Goal: Transaction & Acquisition: Purchase product/service

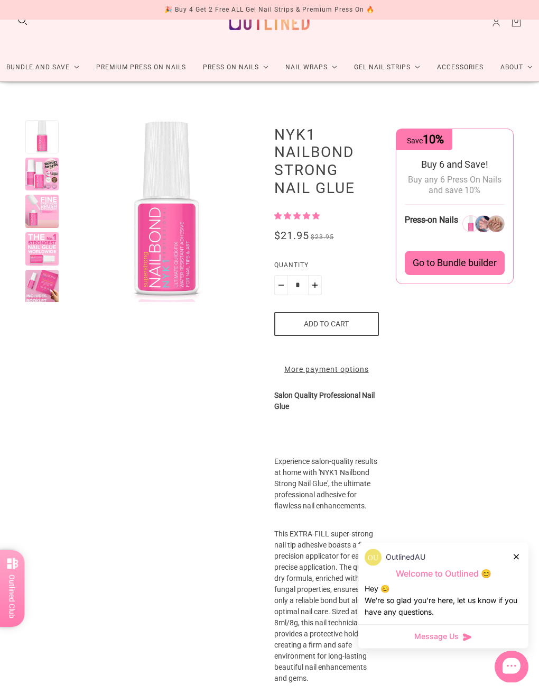
scroll to position [26, 0]
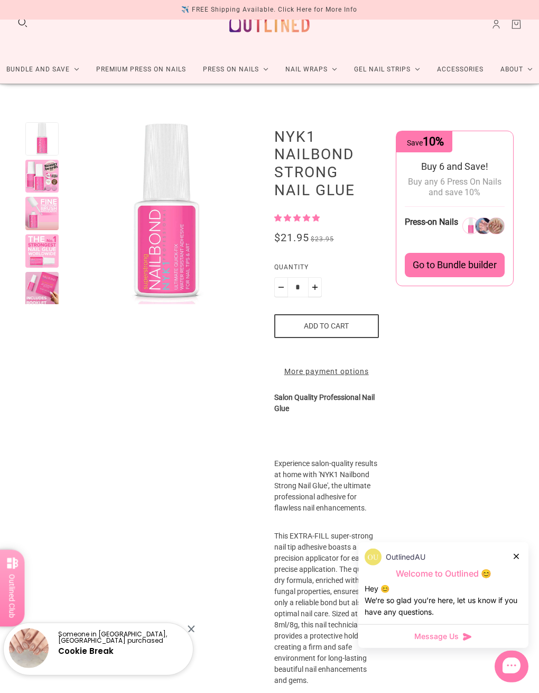
click at [459, 255] on div "Go to Bundle builder" at bounding box center [455, 265] width 100 height 24
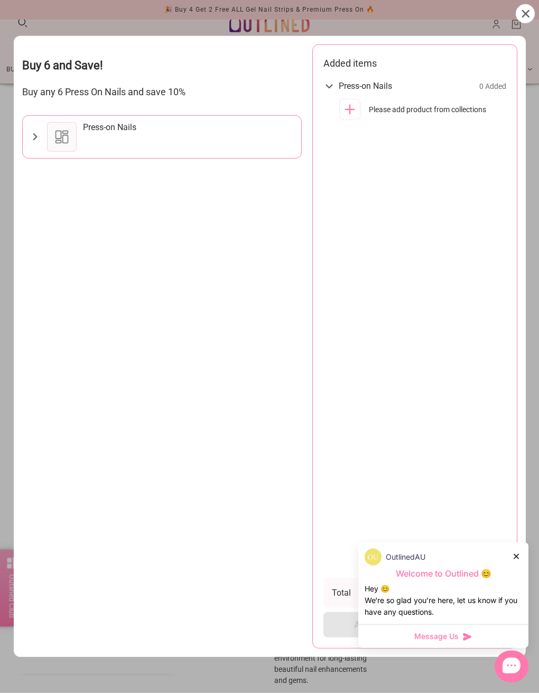
click at [66, 122] on div at bounding box center [62, 137] width 30 height 30
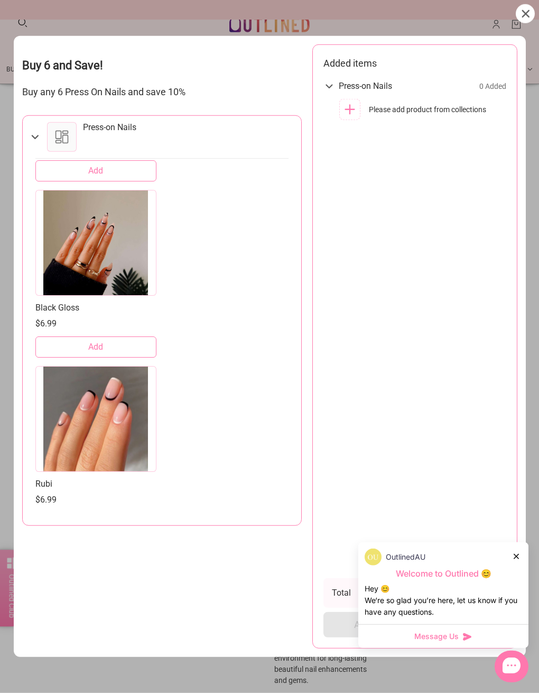
scroll to position [5262, 0]
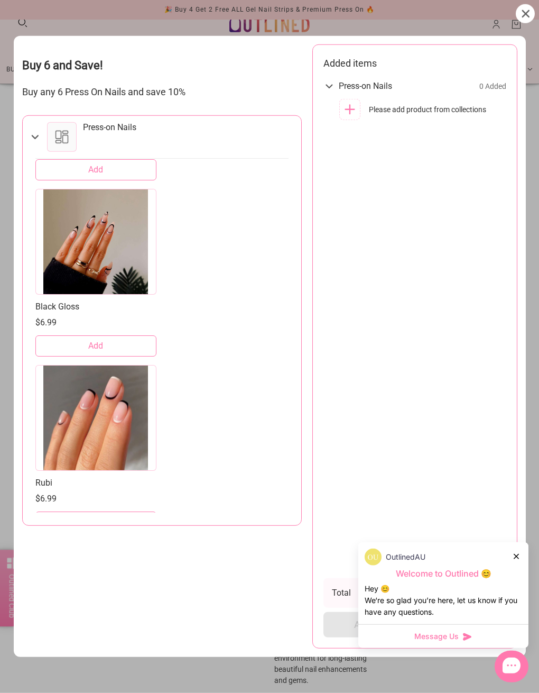
click at [102, 235] on div at bounding box center [96, 242] width 122 height 106
click at [108, 231] on div at bounding box center [96, 242] width 122 height 106
click at [107, 230] on div at bounding box center [96, 242] width 122 height 106
click at [100, 226] on div at bounding box center [96, 242] width 122 height 106
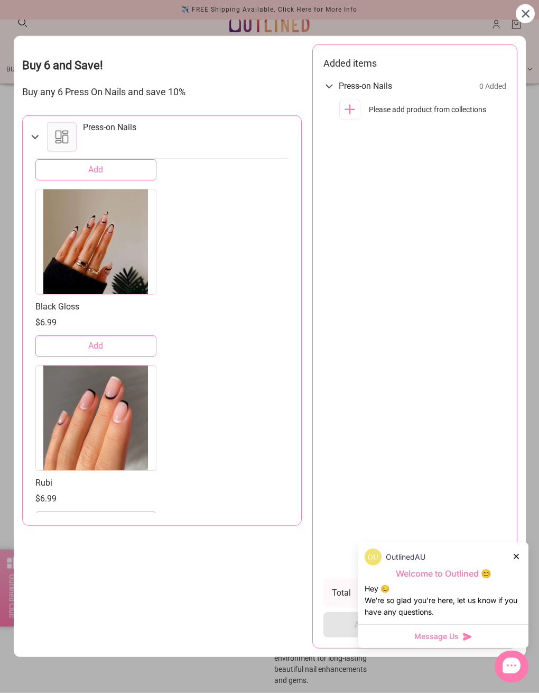
click at [108, 225] on div at bounding box center [96, 242] width 122 height 106
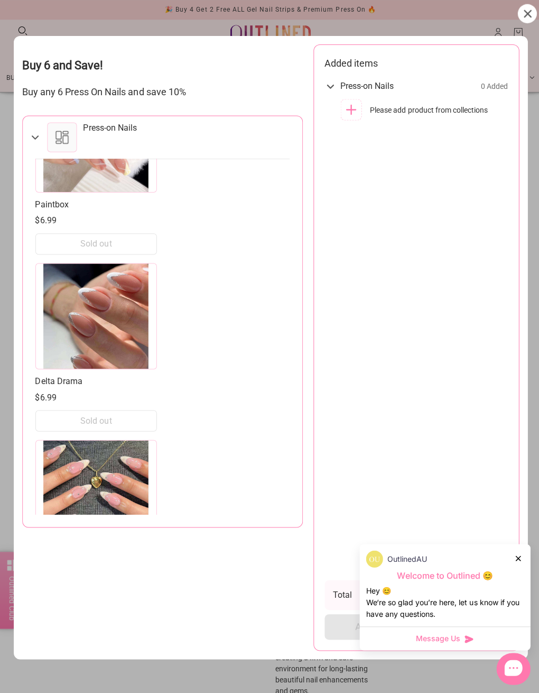
scroll to position [14872, 0]
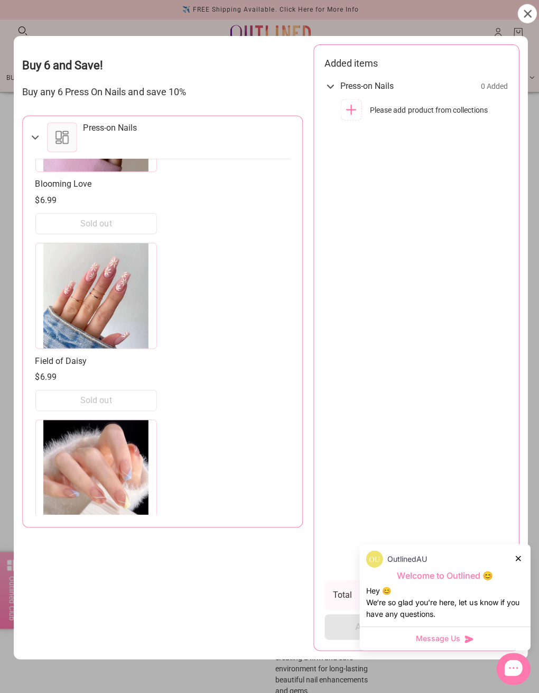
click at [504, 647] on div at bounding box center [512, 667] width 34 height 32
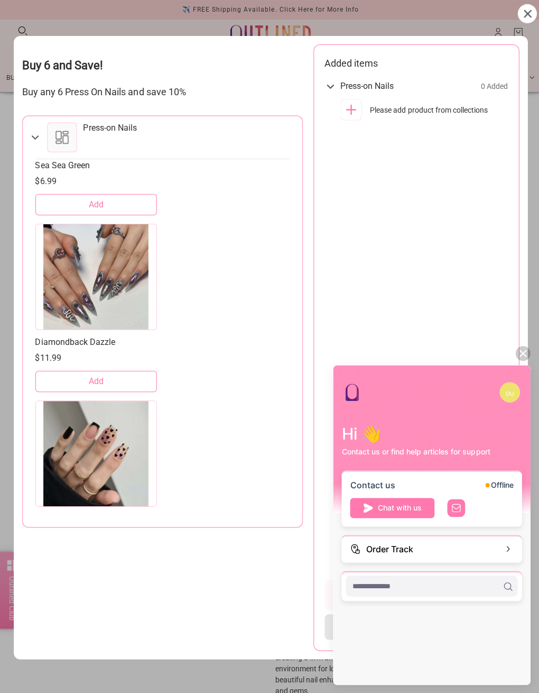
scroll to position [13502, 0]
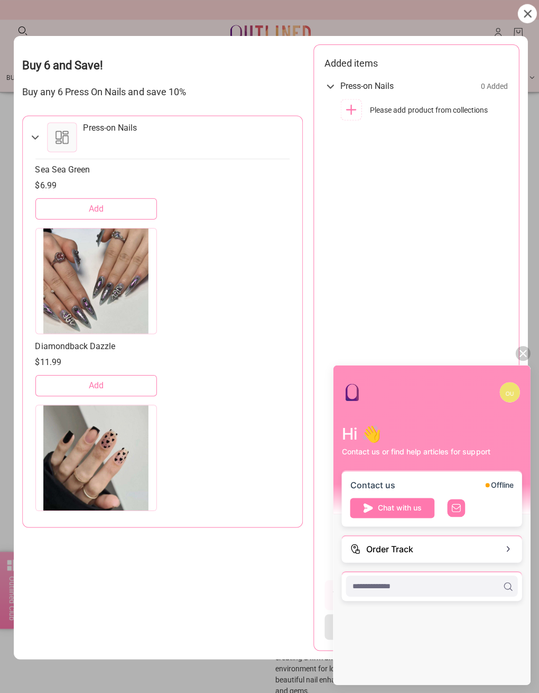
click at [504, 647] on div "Hi 👋 Contact us or find help articles for support Contact us Offline Chat with …" at bounding box center [431, 524] width 197 height 318
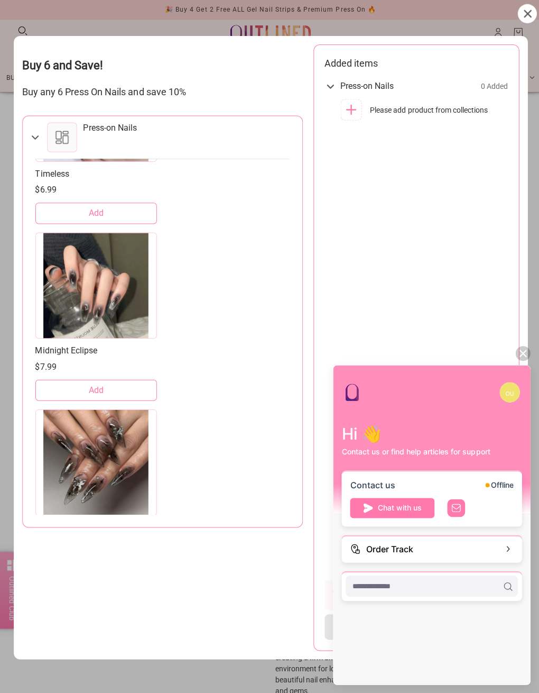
scroll to position [6450, 0]
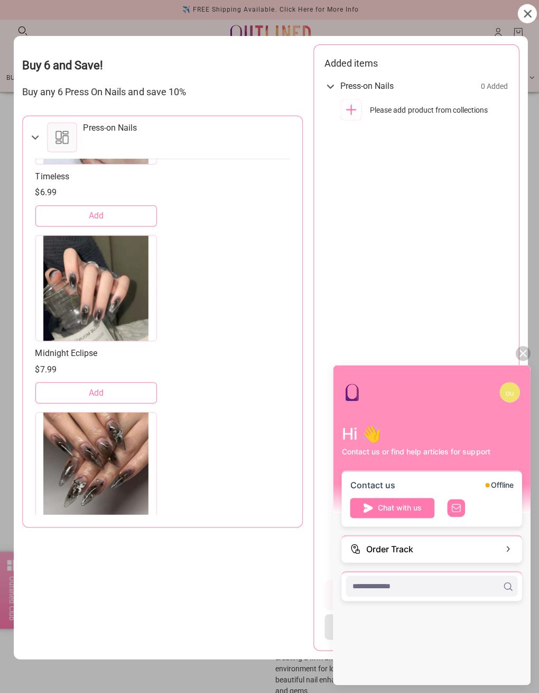
click at [110, 386] on button "Add" at bounding box center [96, 391] width 122 height 21
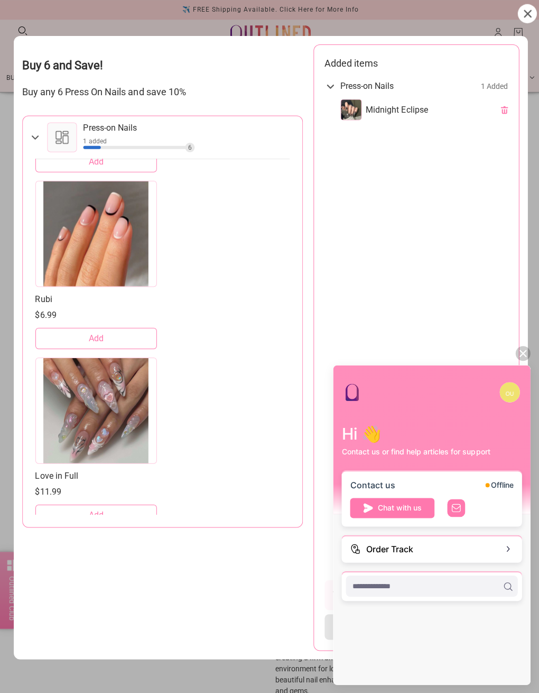
click at [490, 647] on div "Hi 👋 Contact us or find help articles for support Contact us Offline Chat with …" at bounding box center [431, 524] width 197 height 318
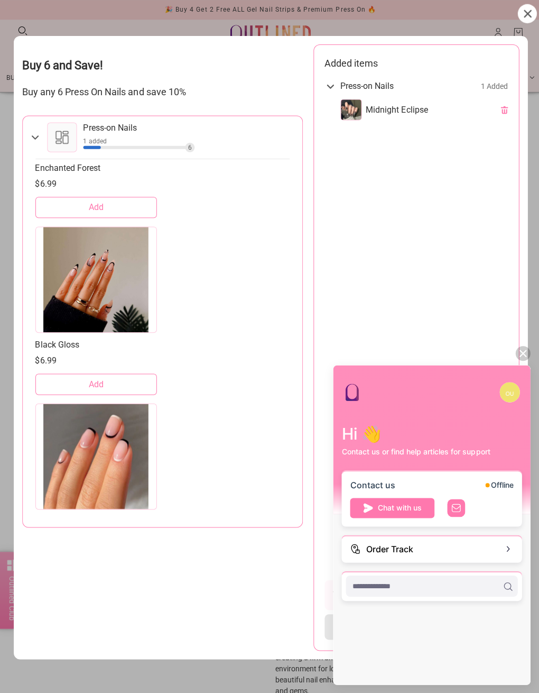
scroll to position [5213, 0]
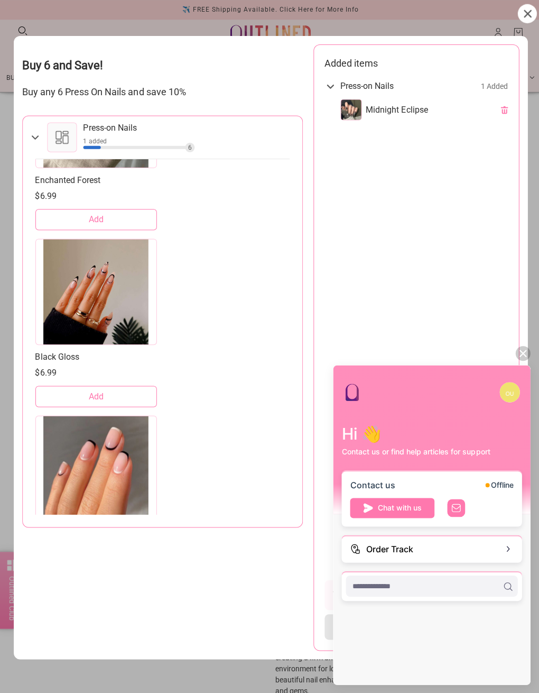
click at [127, 390] on button "Add" at bounding box center [96, 395] width 122 height 21
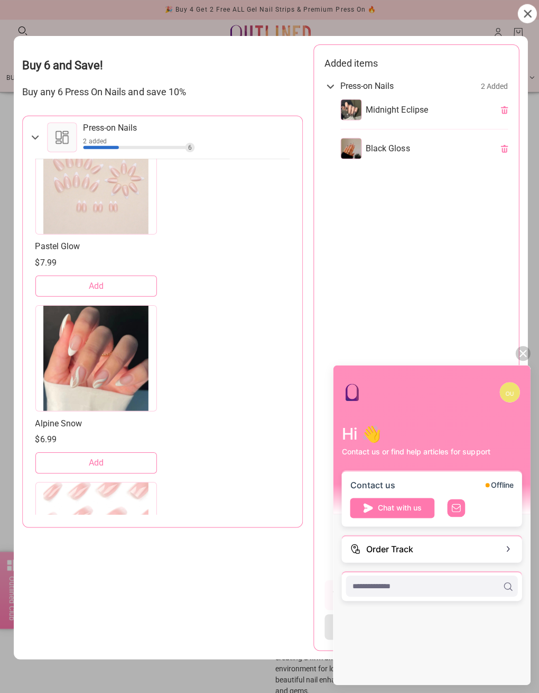
scroll to position [3740, 0]
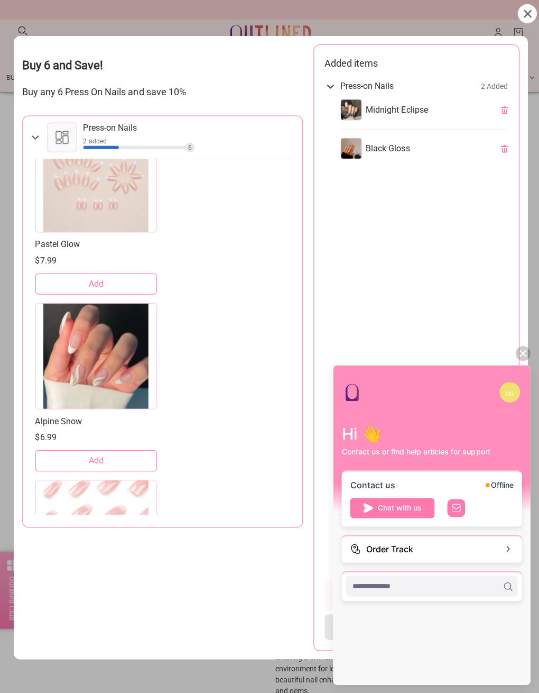
click at [122, 449] on button "Add" at bounding box center [96, 459] width 122 height 21
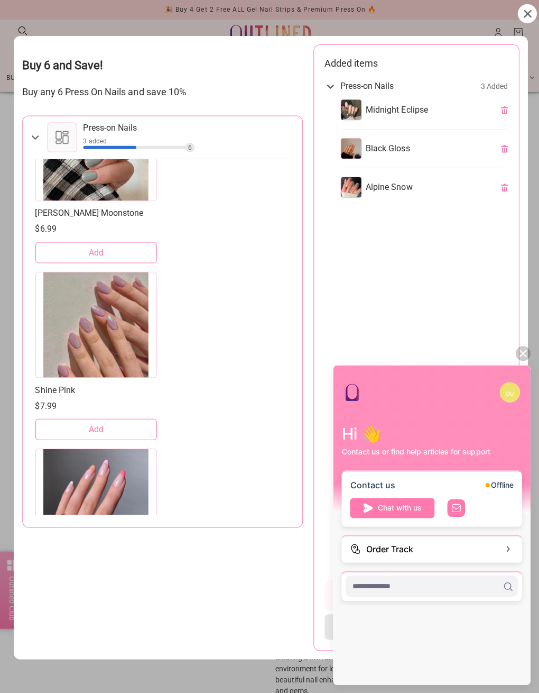
click at [492, 647] on div "Hi 👋 Contact us or find help articles for support Contact us Offline Chat with …" at bounding box center [431, 524] width 197 height 318
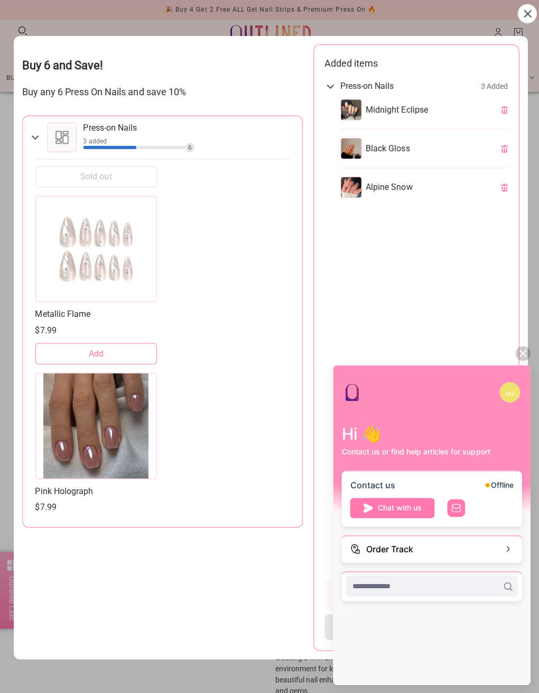
scroll to position [1899, 0]
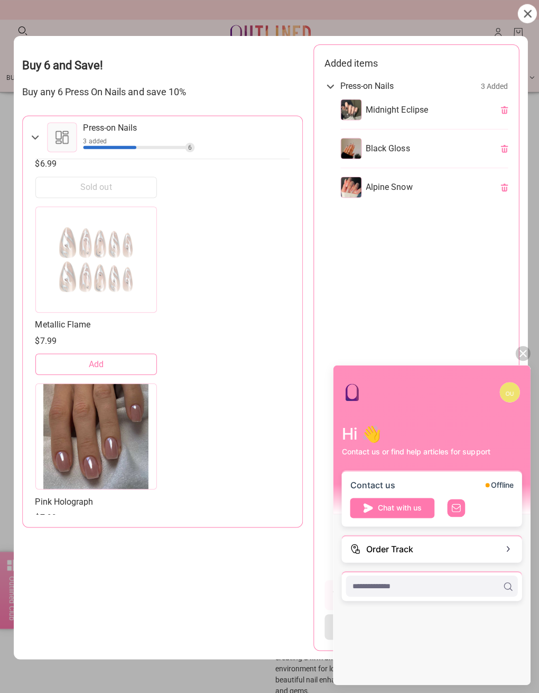
click at [129, 352] on button "Add" at bounding box center [96, 362] width 122 height 21
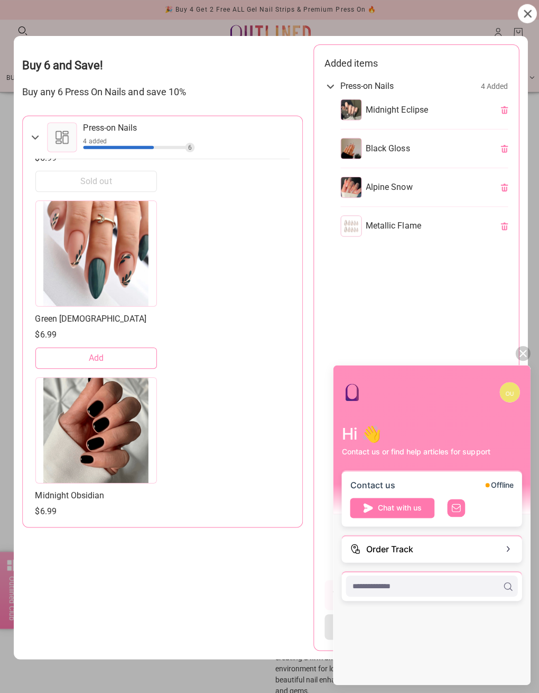
scroll to position [490, 0]
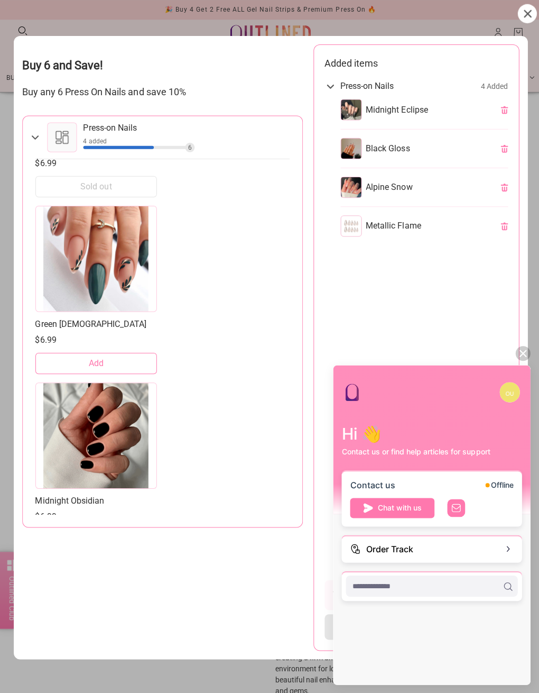
click at [133, 353] on button "Add" at bounding box center [96, 362] width 122 height 21
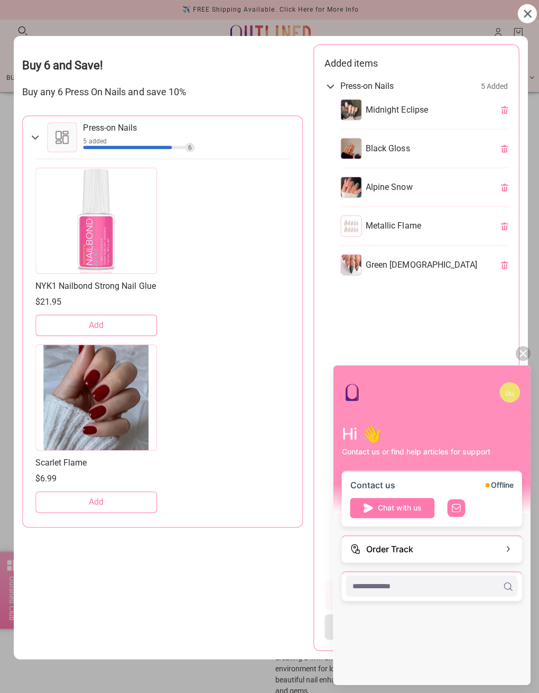
scroll to position [0, 0]
click at [124, 315] on button "Add" at bounding box center [96, 324] width 122 height 21
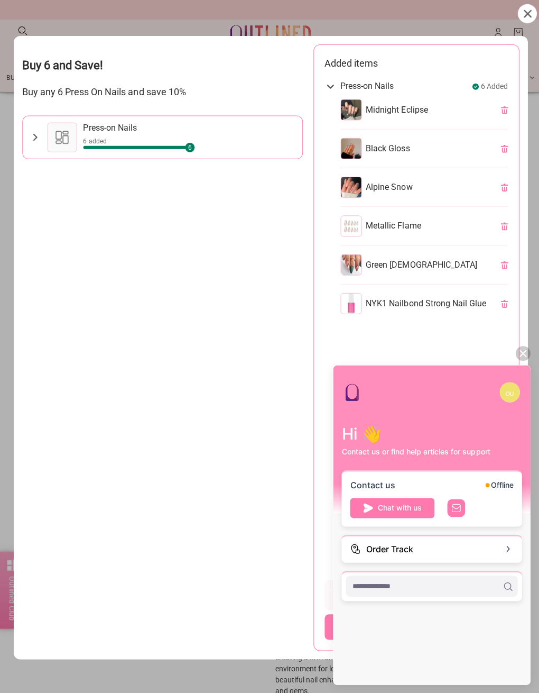
scroll to position [11, 0]
click at [504, 350] on icon at bounding box center [521, 352] width 7 height 7
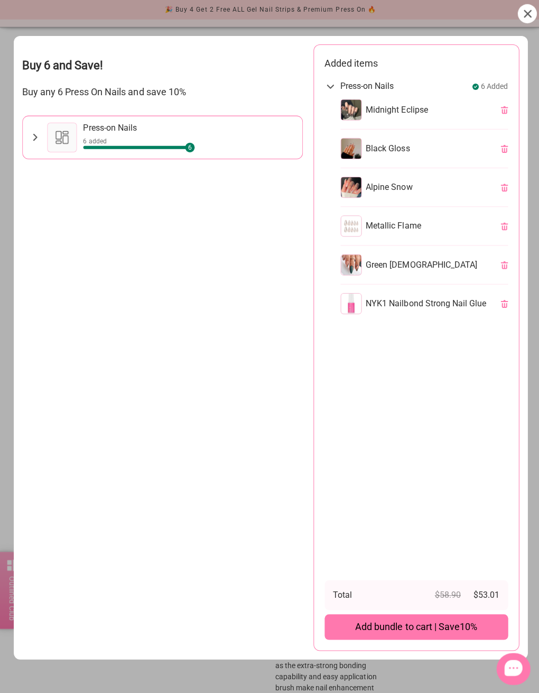
scroll to position [83, 0]
click at [417, 631] on span "Add bundle to cart | Save 10%" at bounding box center [415, 624] width 122 height 13
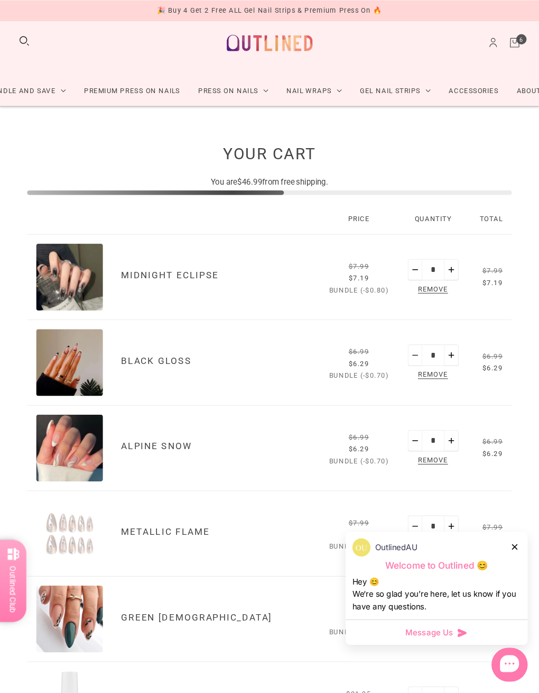
scroll to position [16, 0]
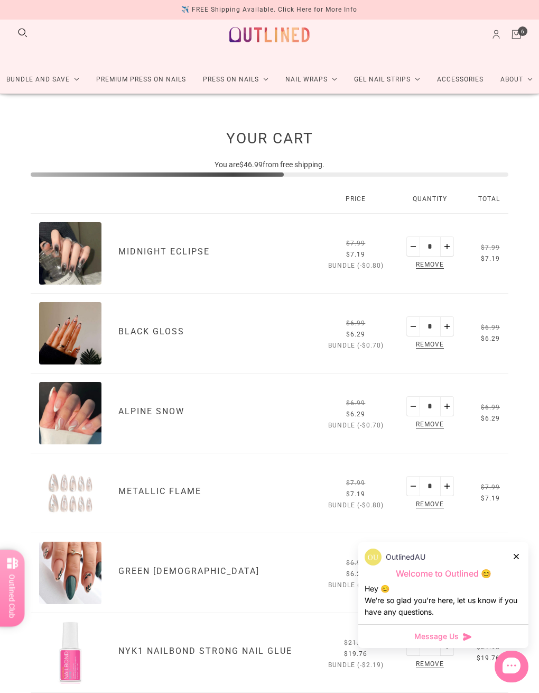
click at [504, 554] on div "OutlinedAU" at bounding box center [444, 556] width 158 height 17
click at [504, 555] on icon at bounding box center [516, 556] width 5 height 5
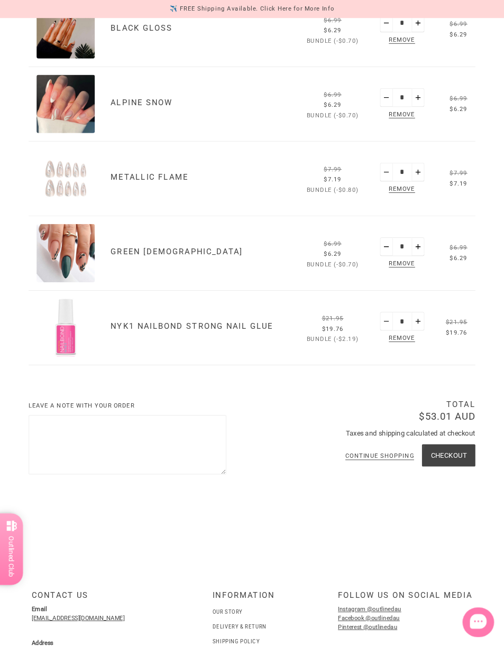
scroll to position [409, 0]
